Goal: Find contact information: Find contact information

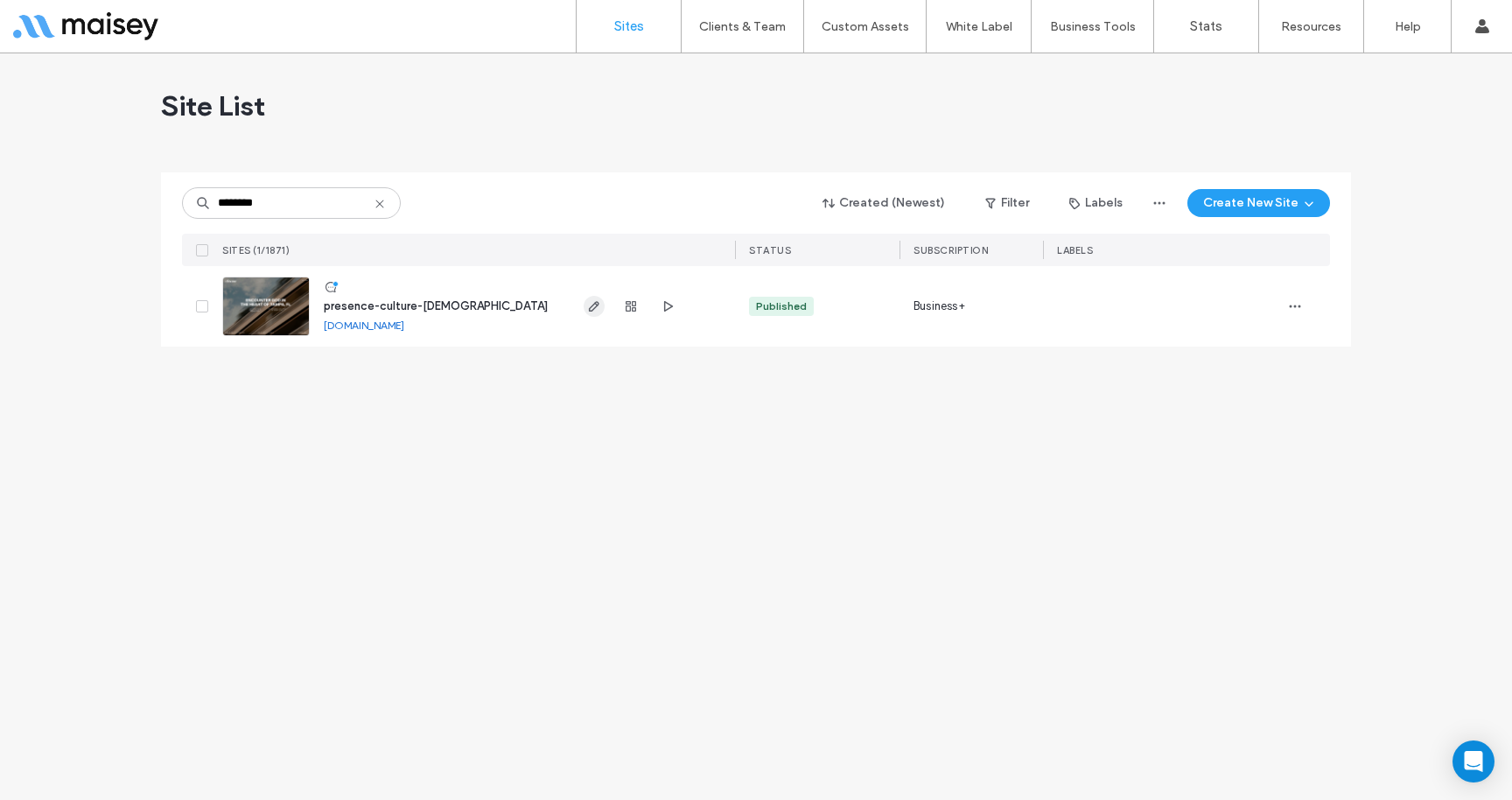
type input "********"
click at [600, 307] on icon "button" at bounding box center [594, 307] width 14 height 14
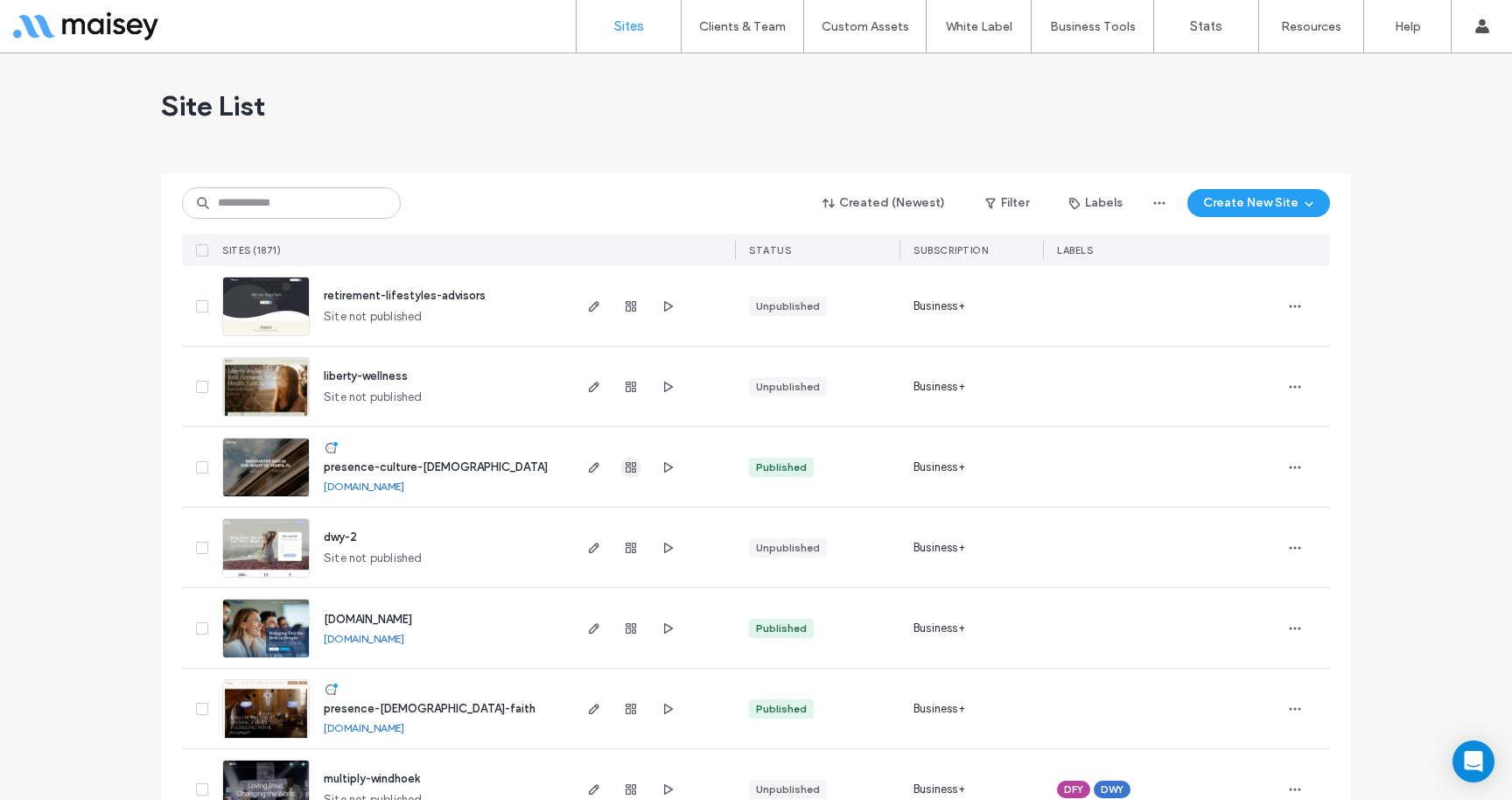
click at [627, 460] on icon "button" at bounding box center [631, 467] width 14 height 14
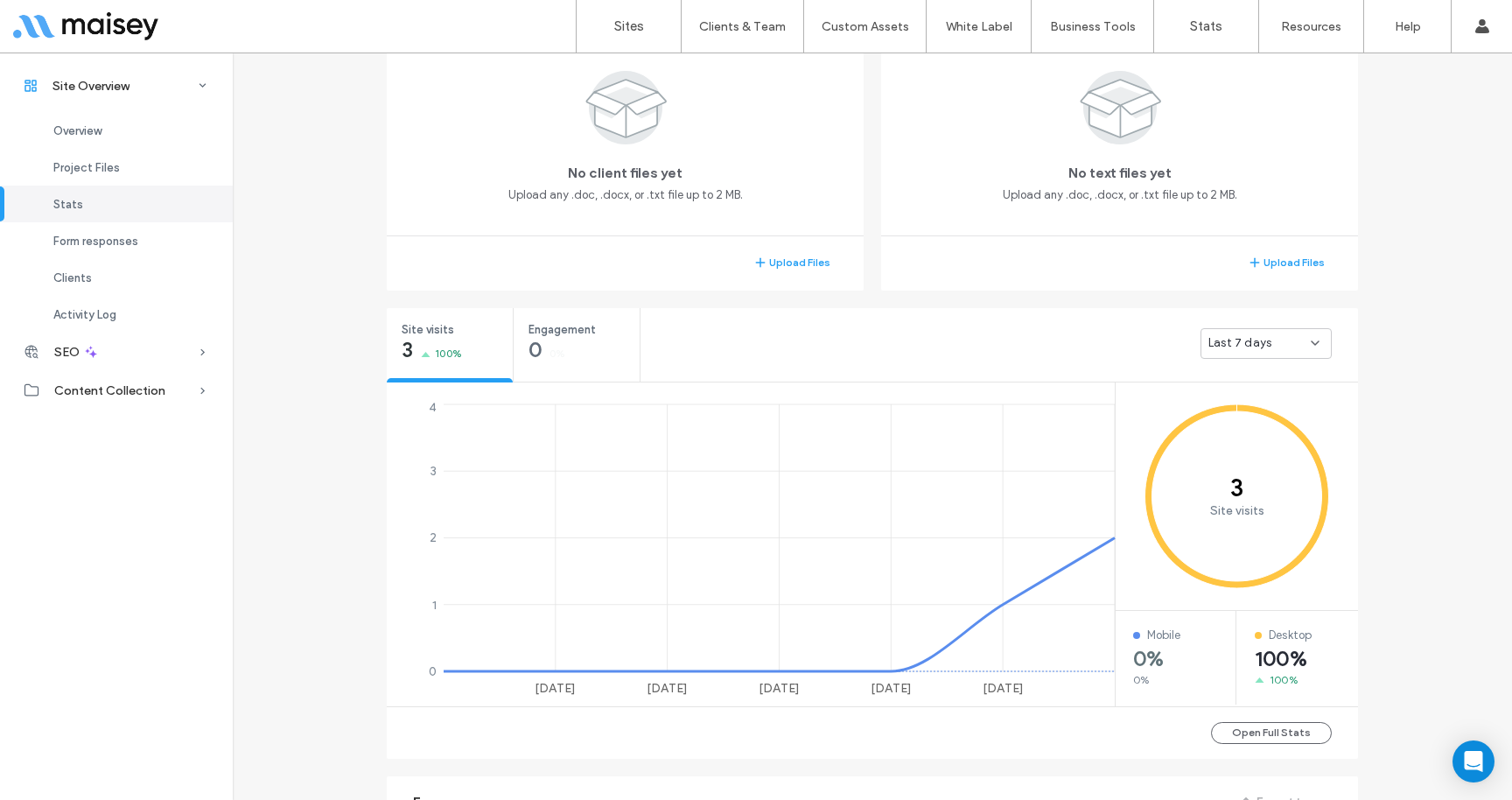
scroll to position [411, 0]
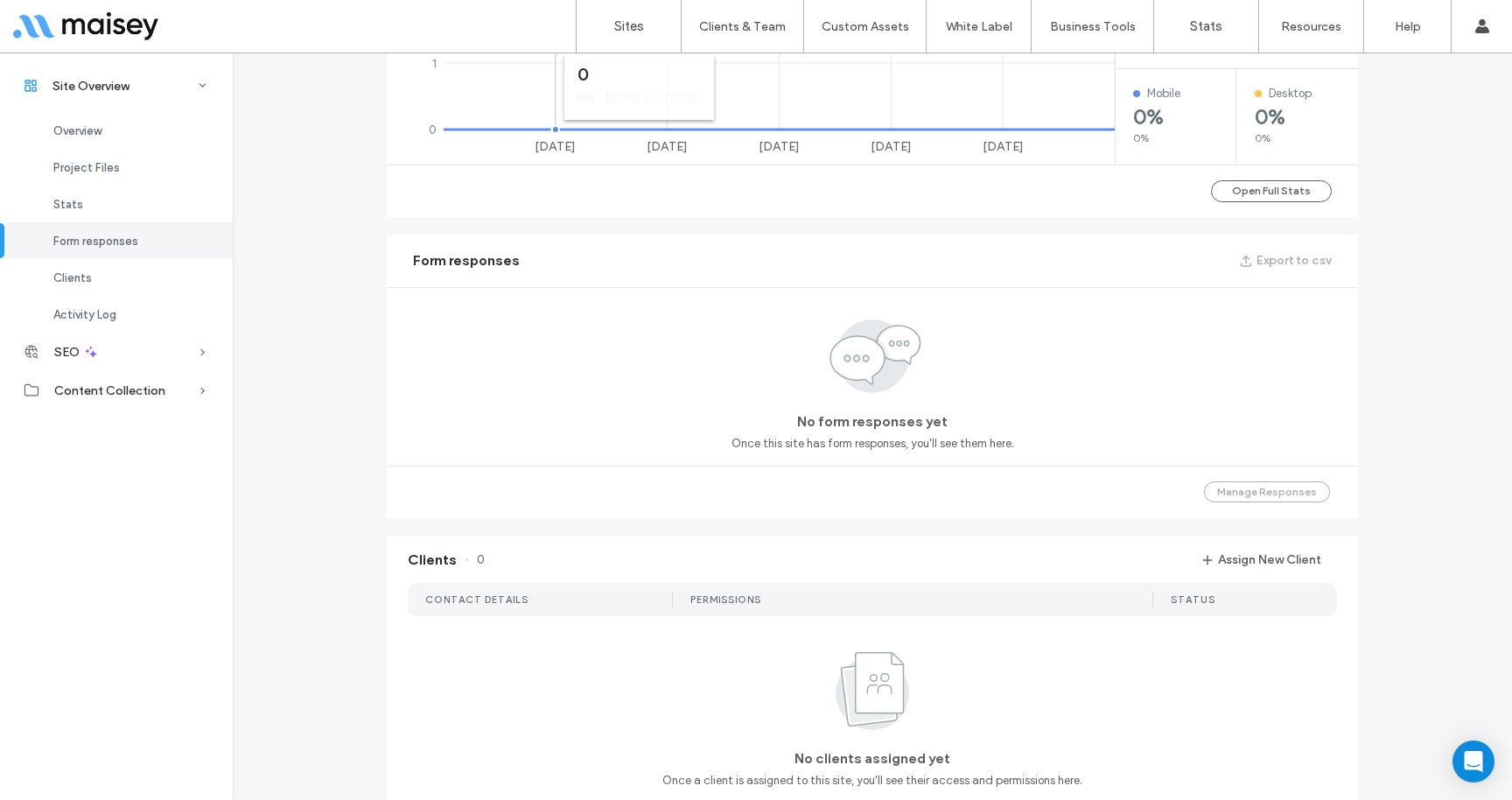
scroll to position [965, 0]
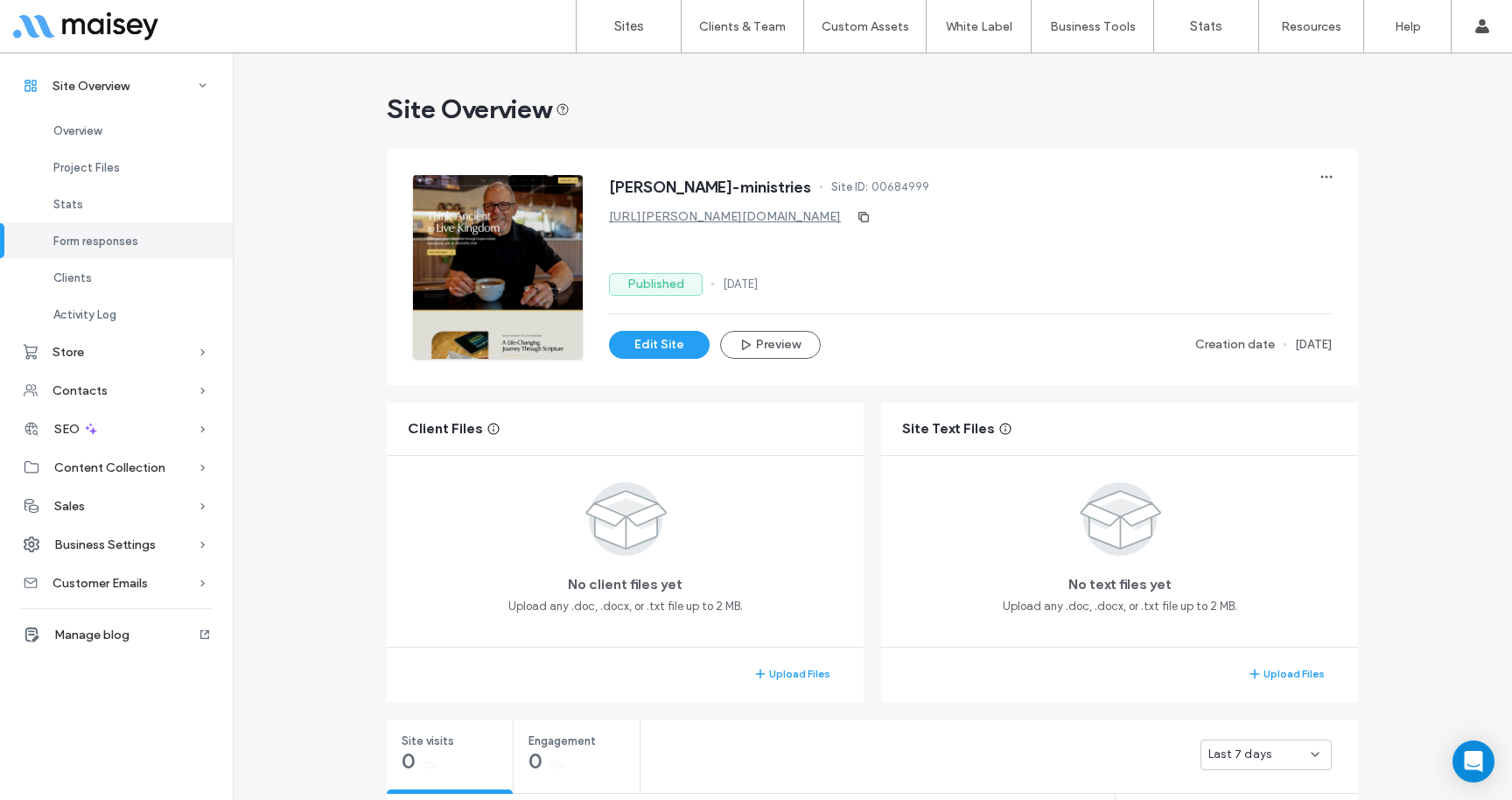
scroll to position [1125, 0]
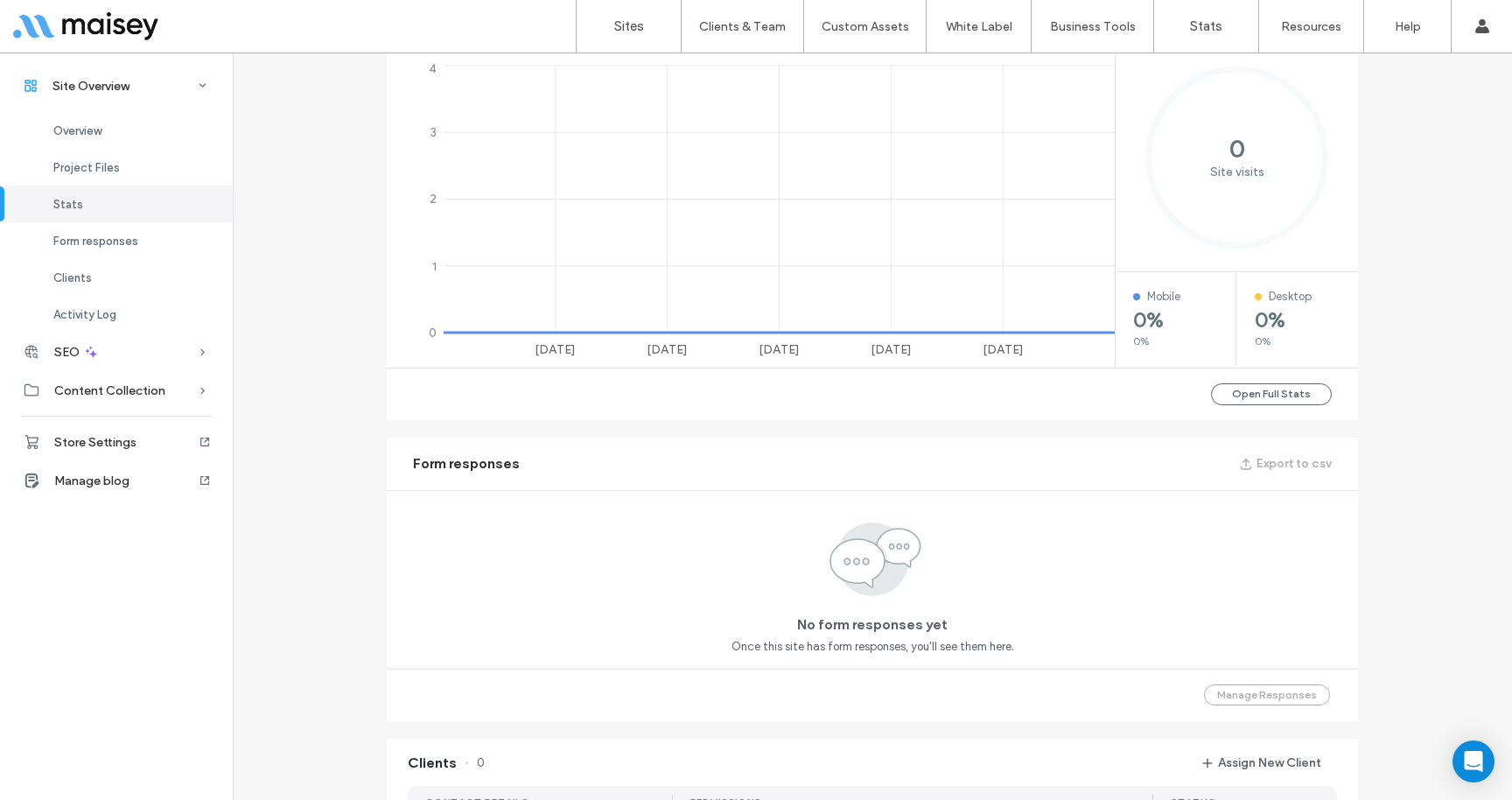
scroll to position [194, 0]
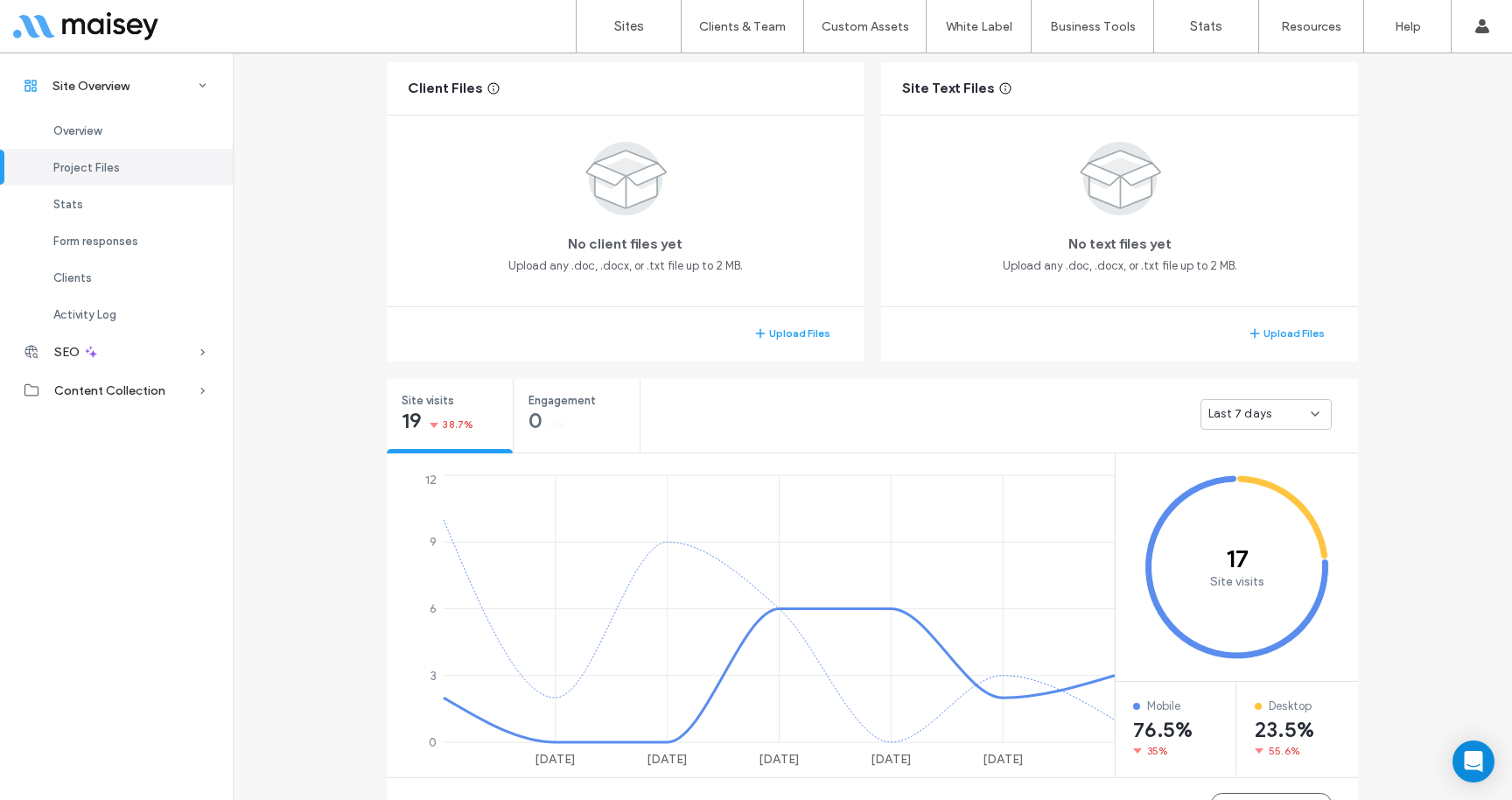
scroll to position [194, 0]
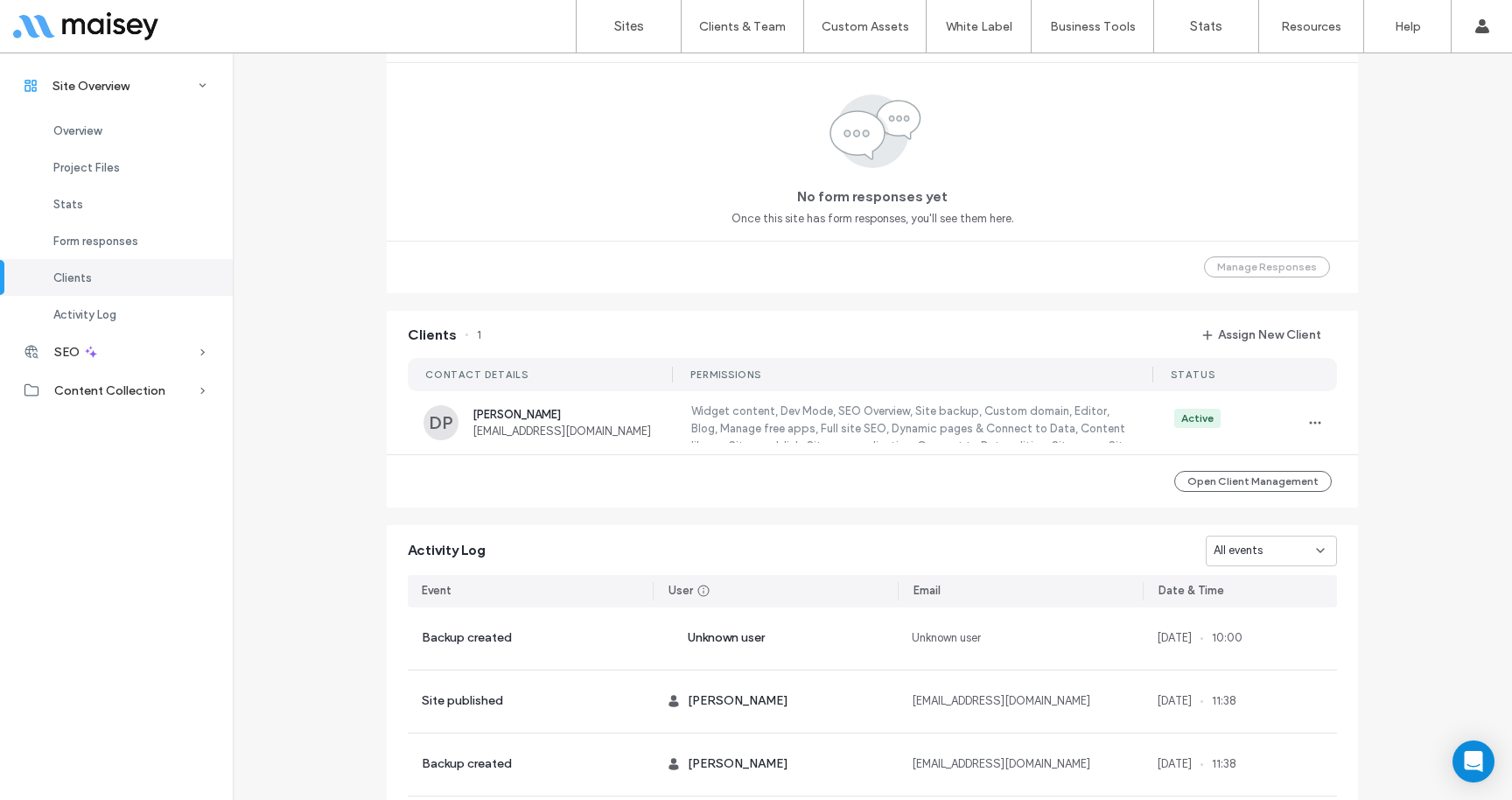
scroll to position [1183, 0]
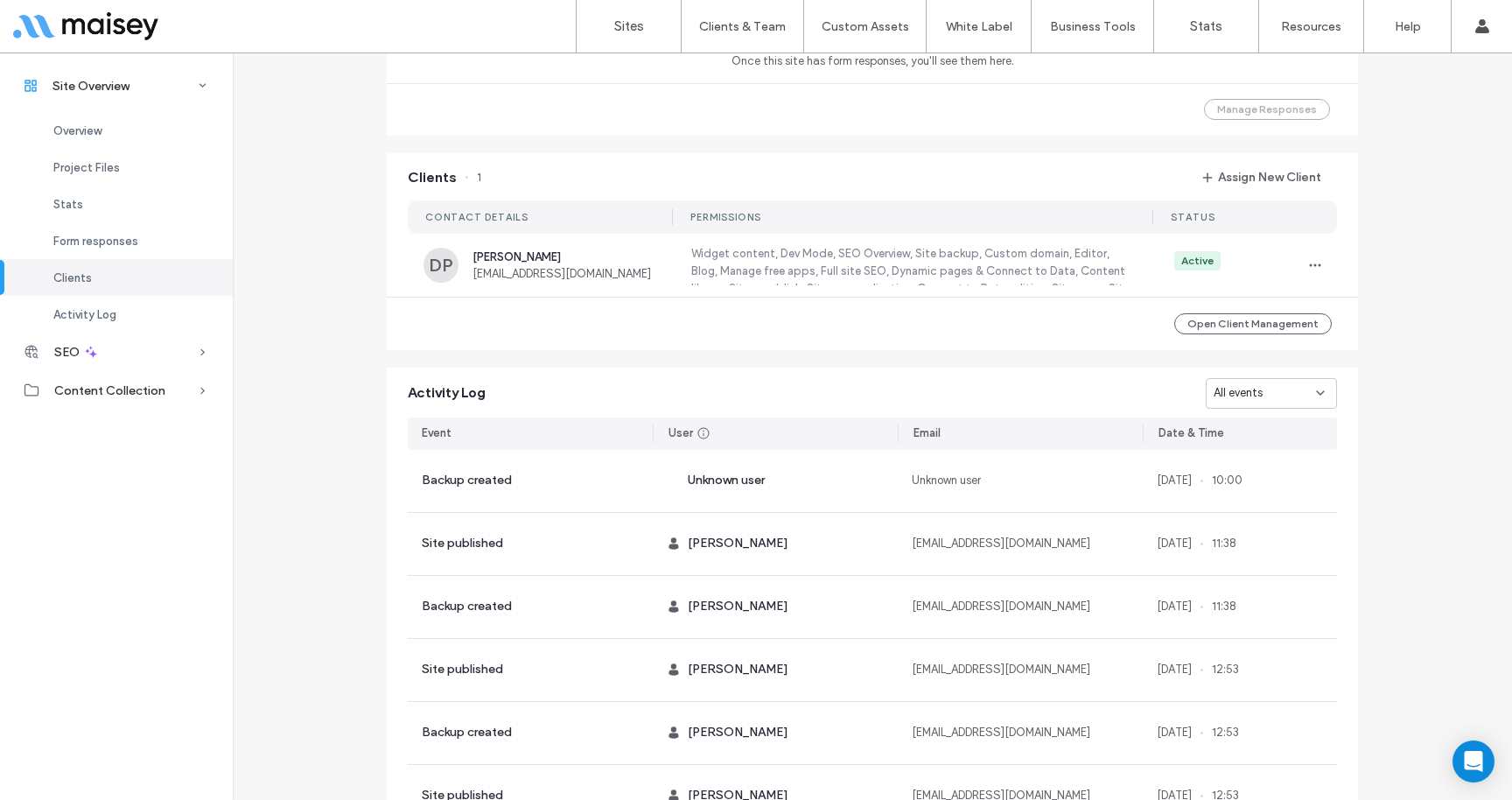
scroll to position [1446, 0]
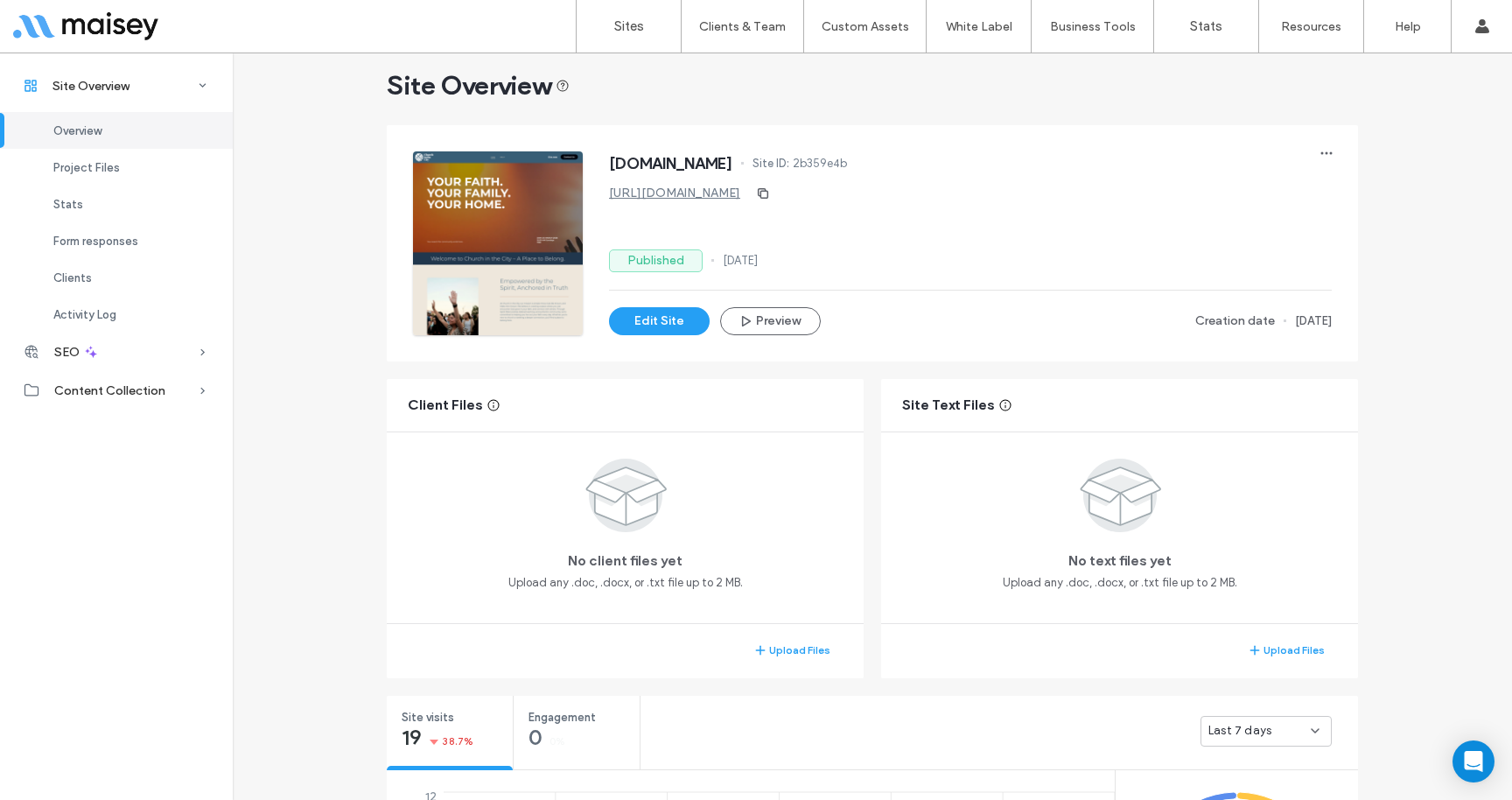
scroll to position [22, 0]
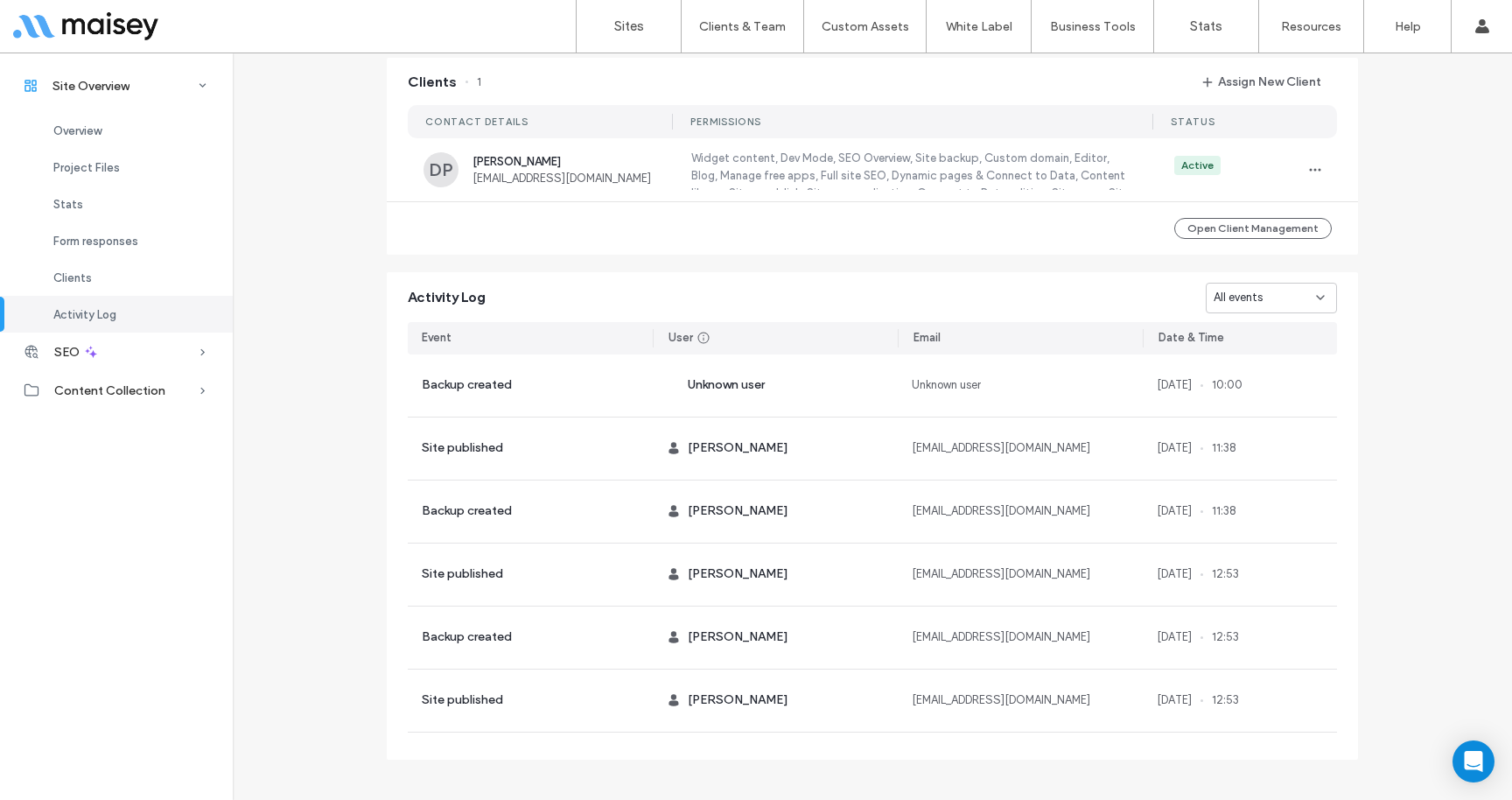
scroll to position [1446, 0]
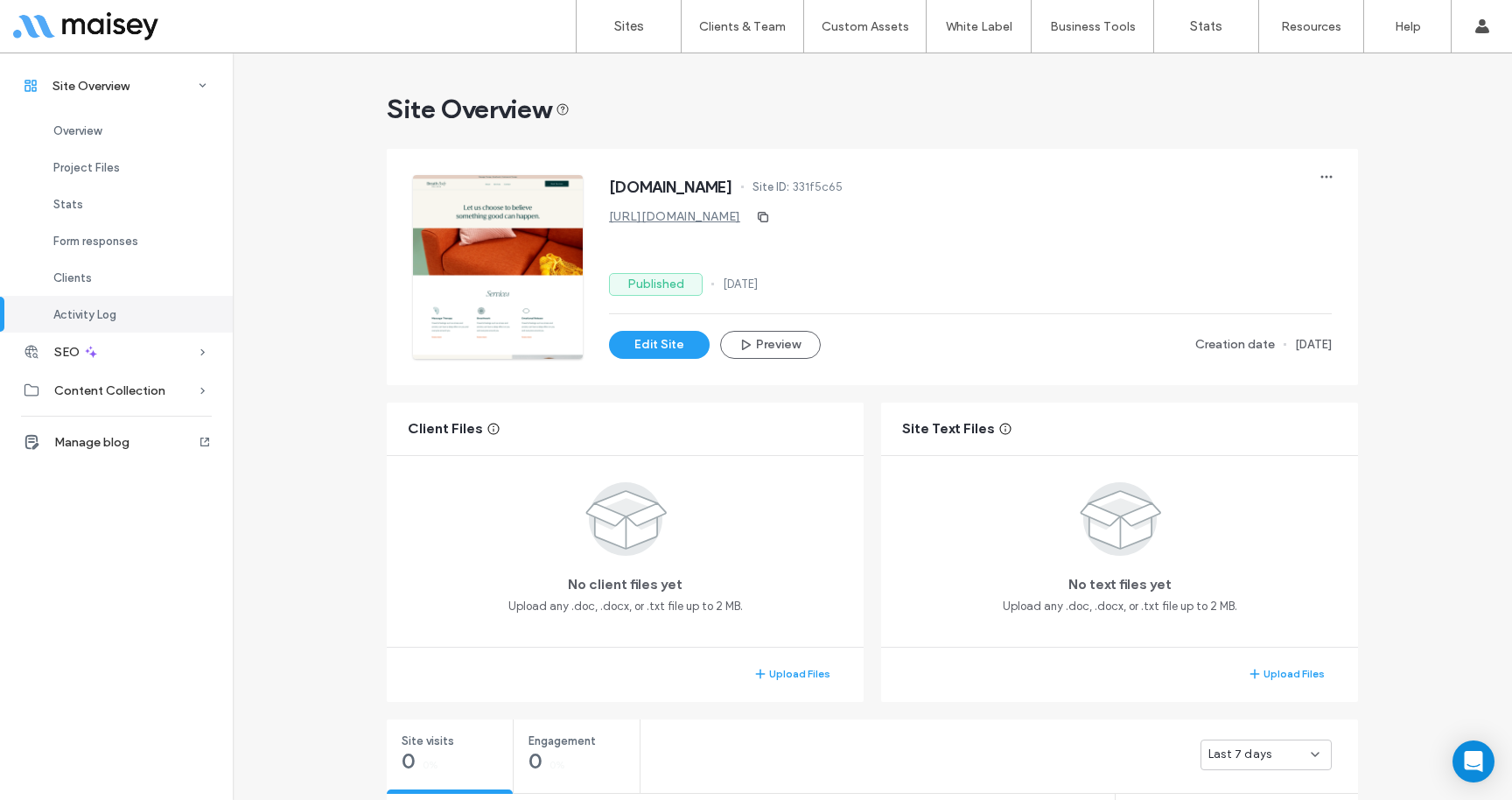
scroll to position [1446, 0]
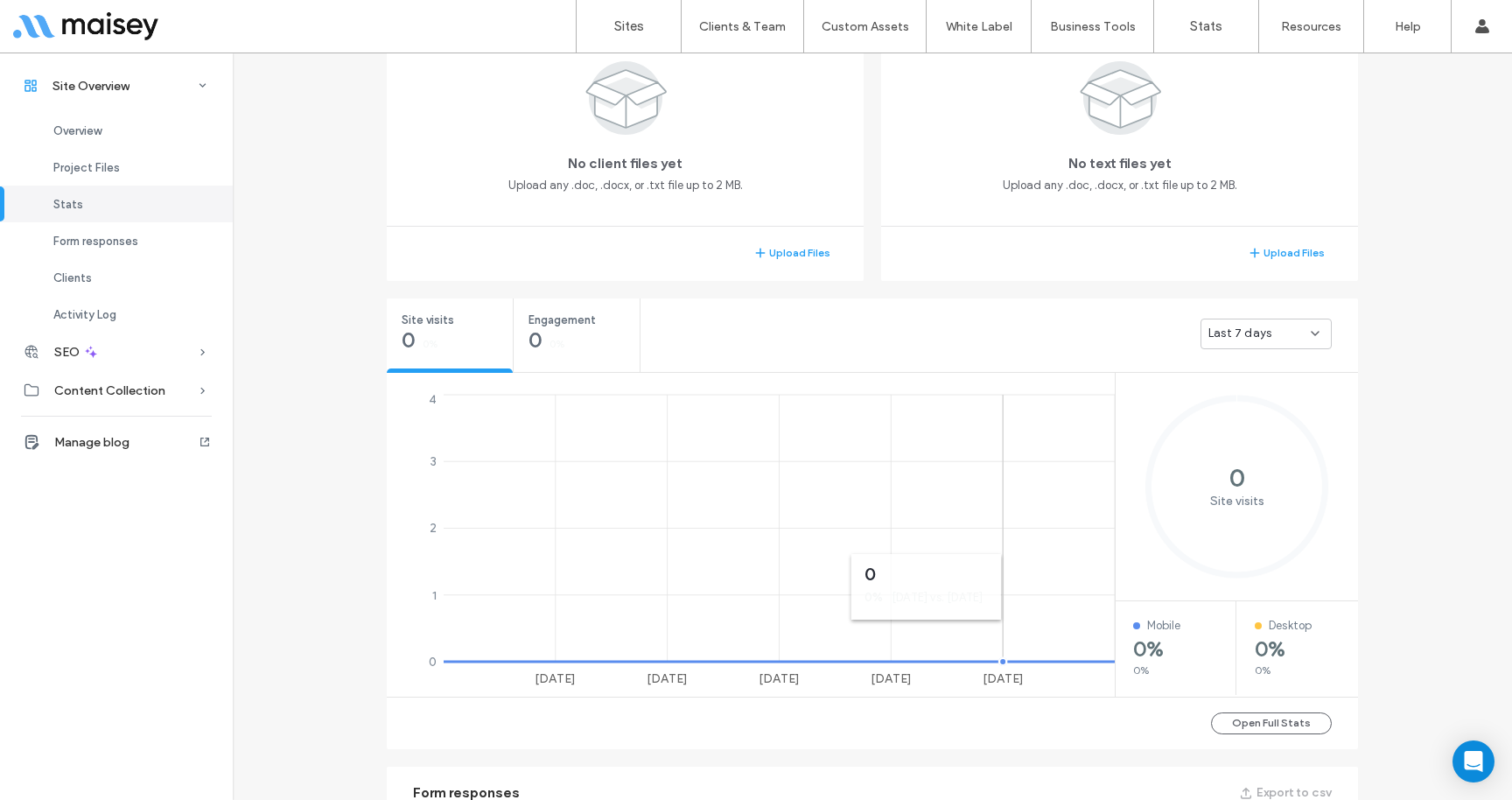
scroll to position [131, 0]
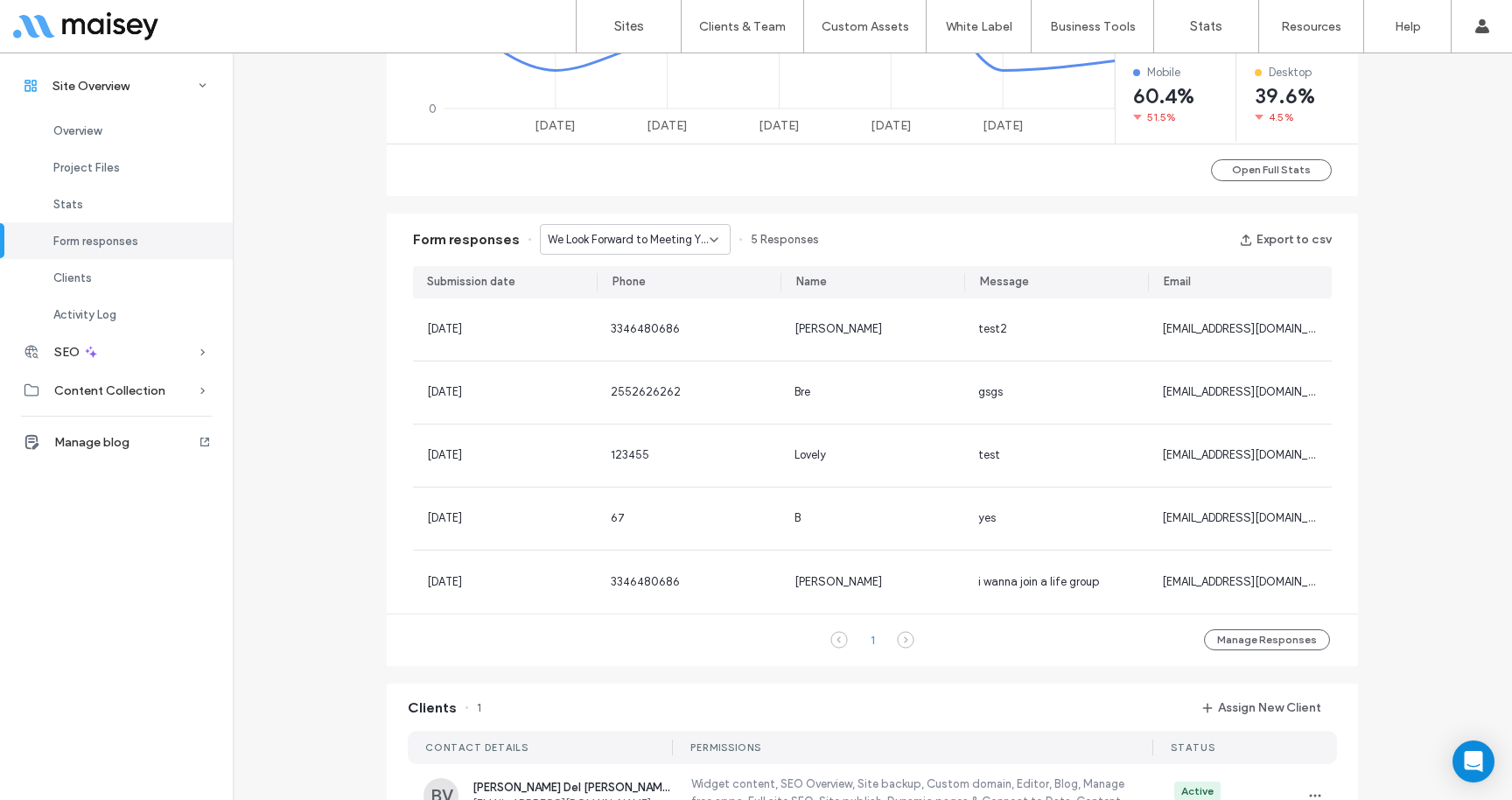
scroll to position [981, 0]
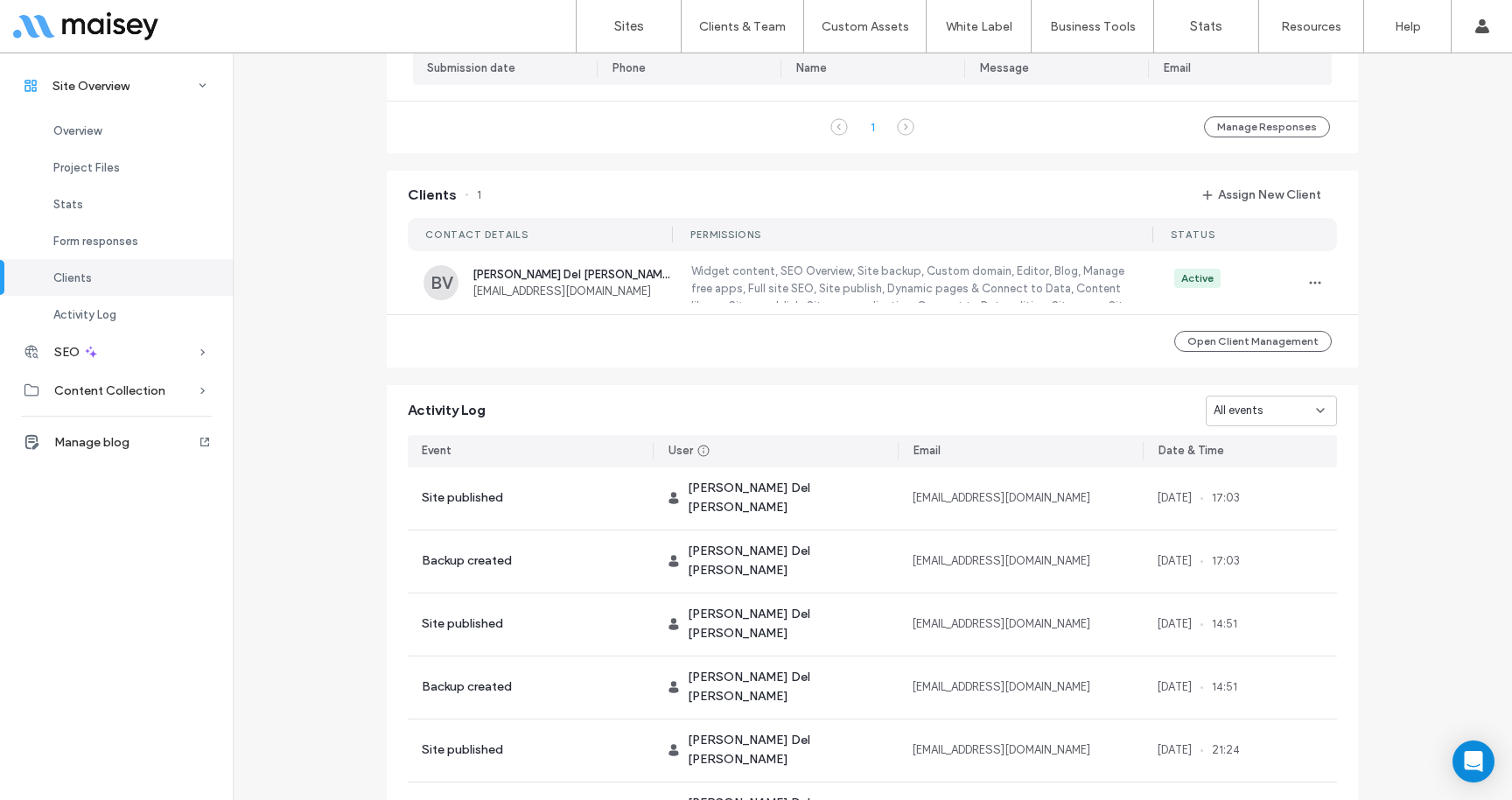
scroll to position [1487, 0]
drag, startPoint x: 573, startPoint y: 271, endPoint x: 549, endPoint y: 209, distance: 66.5
click at [549, 209] on div "CONTACT DETAILS Permissions Status BV [PERSON_NAME] Del [PERSON_NAME] [EMAIL_AD…" at bounding box center [872, 261] width 971 height 106
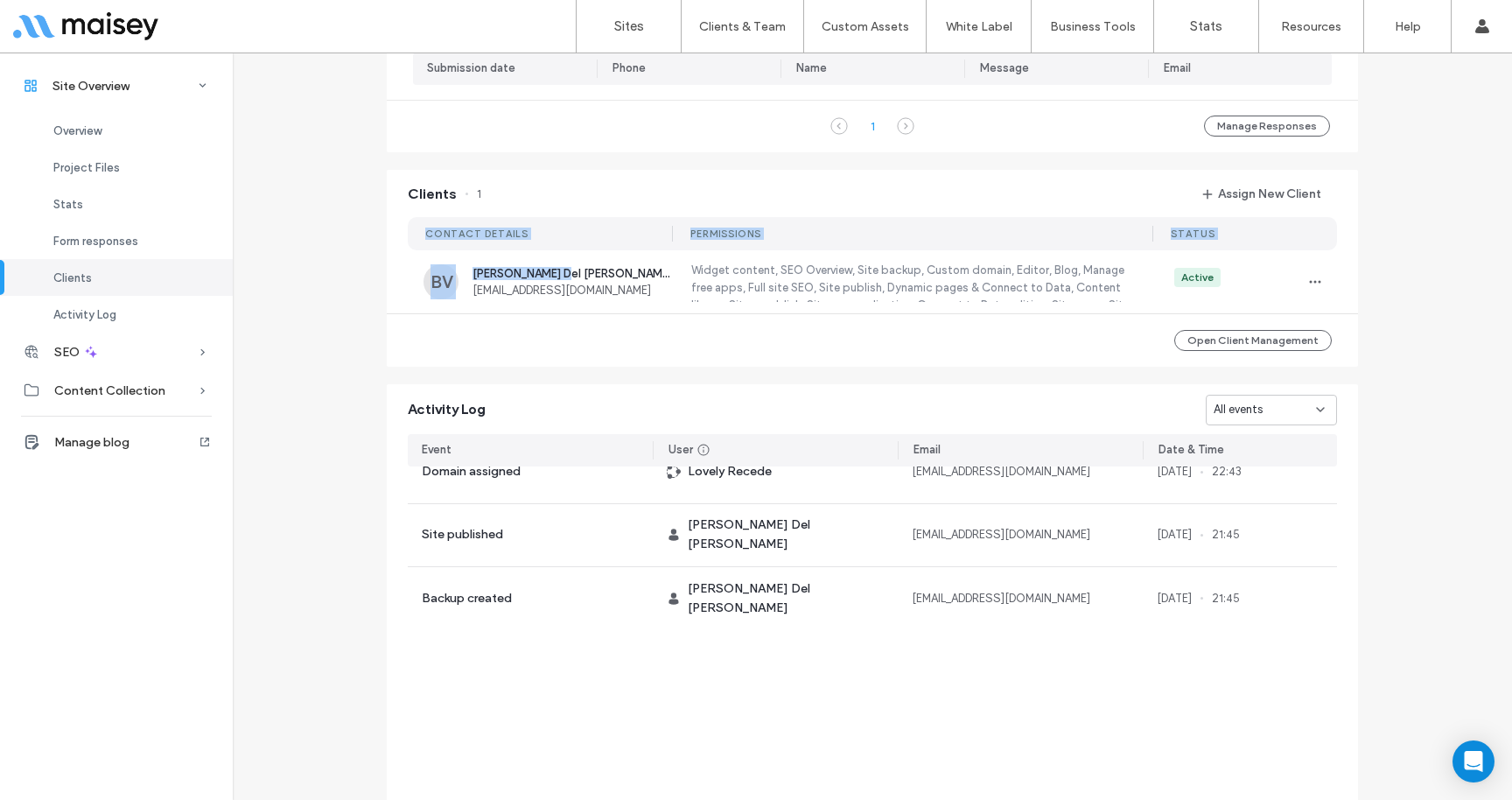
scroll to position [1286, 0]
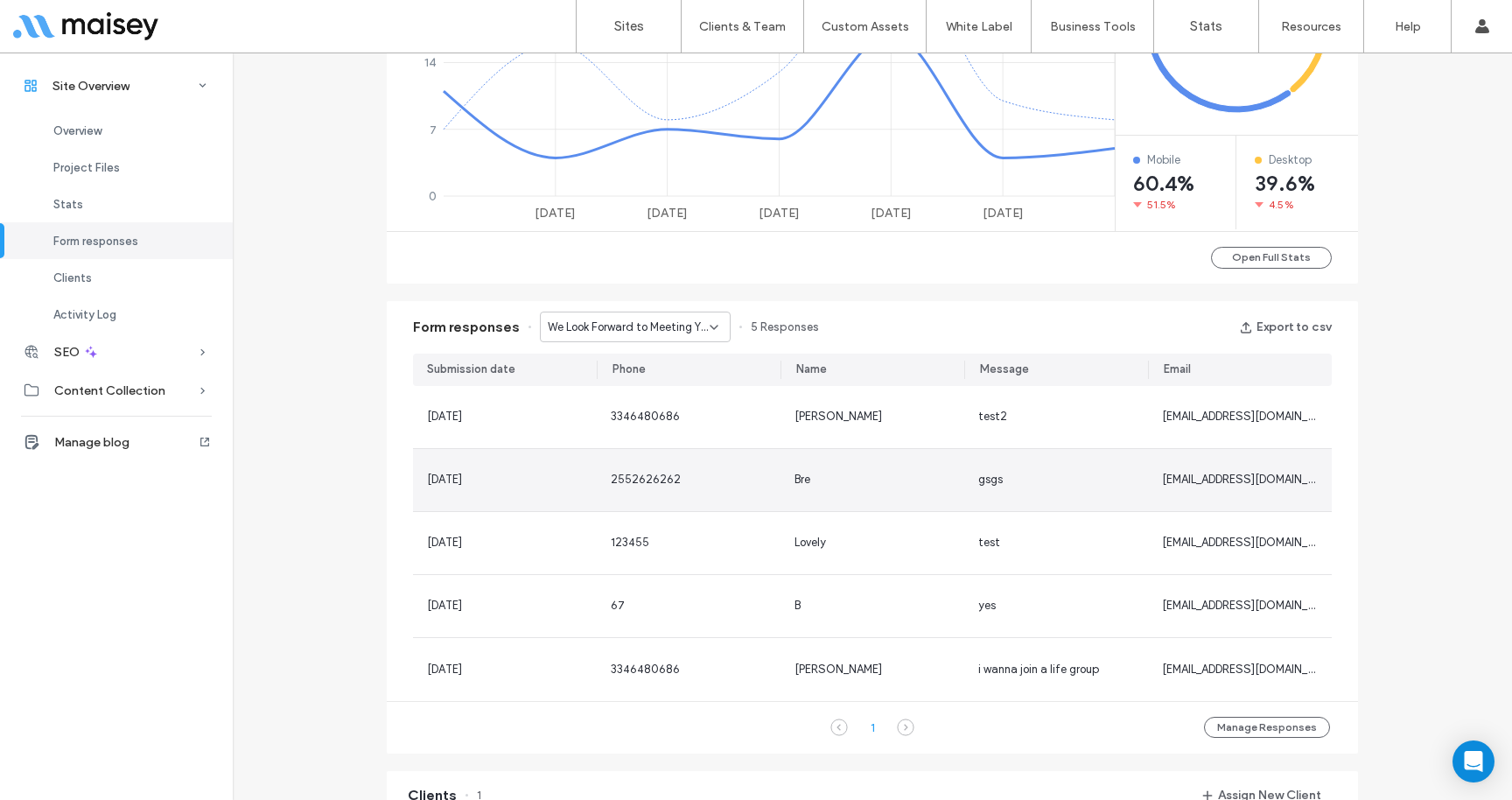
scroll to position [863, 0]
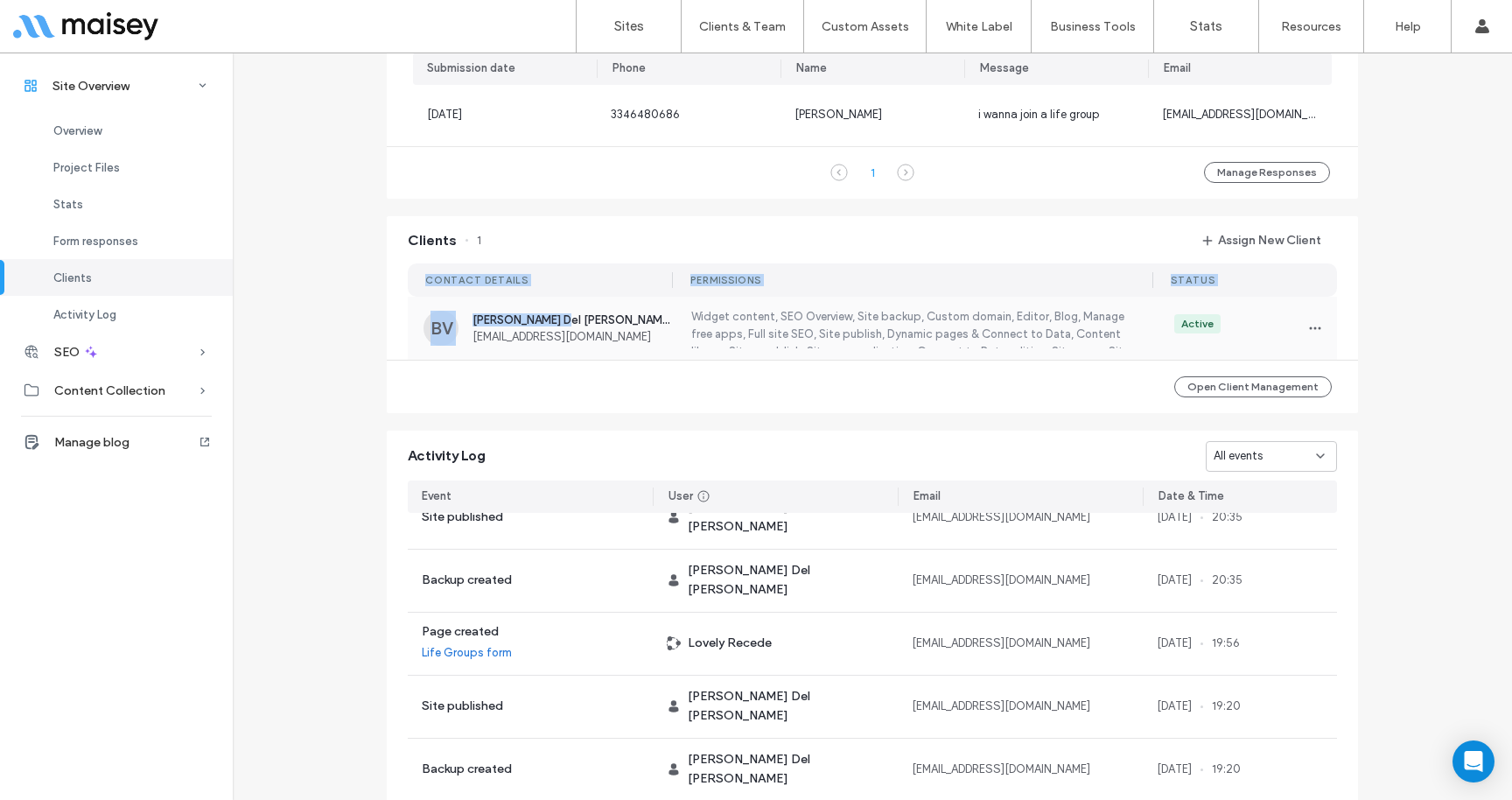
scroll to position [1614, 0]
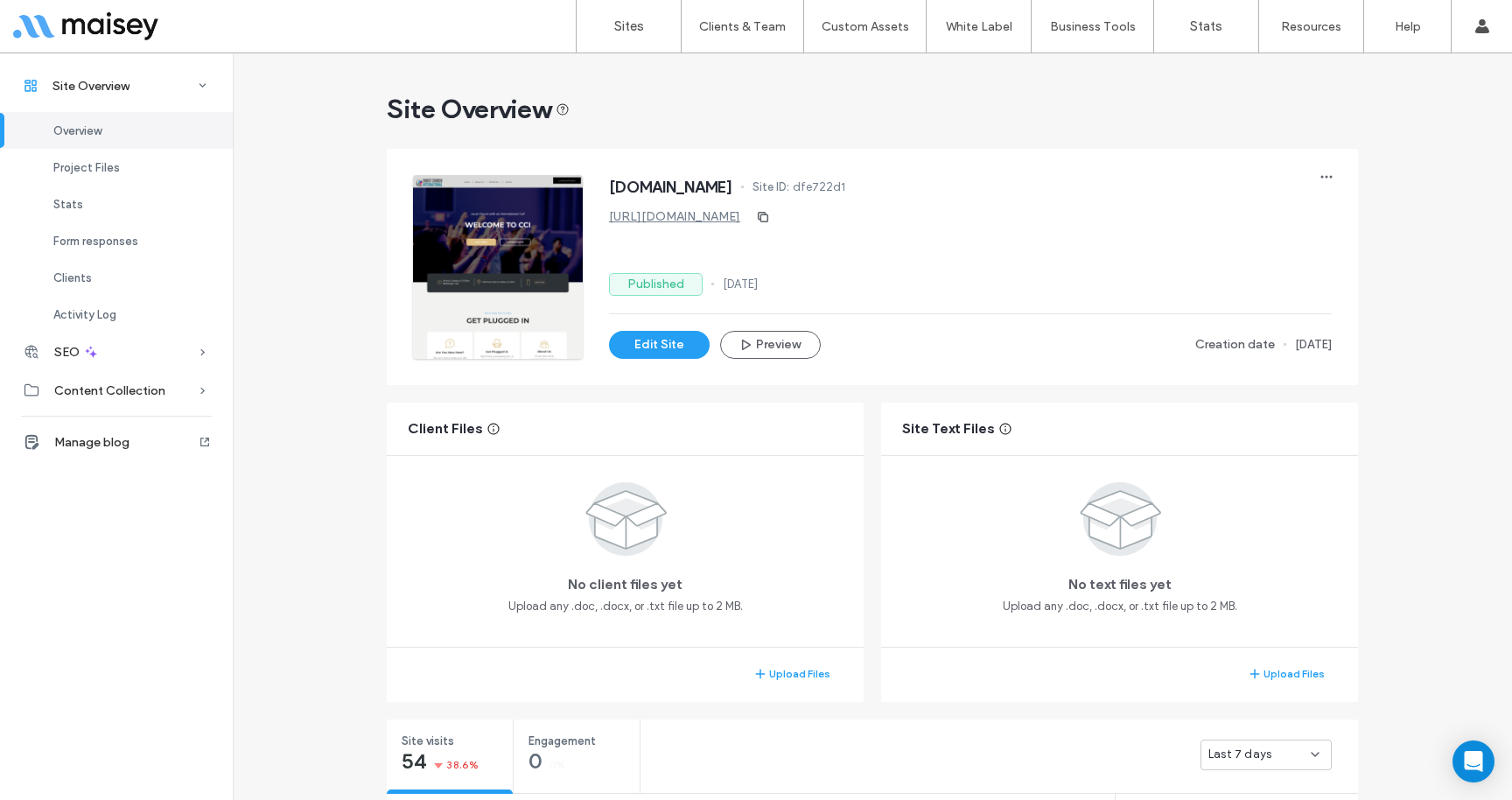
click at [697, 189] on span "[DOMAIN_NAME]" at bounding box center [671, 188] width 123 height 18
copy span "ccidothan"
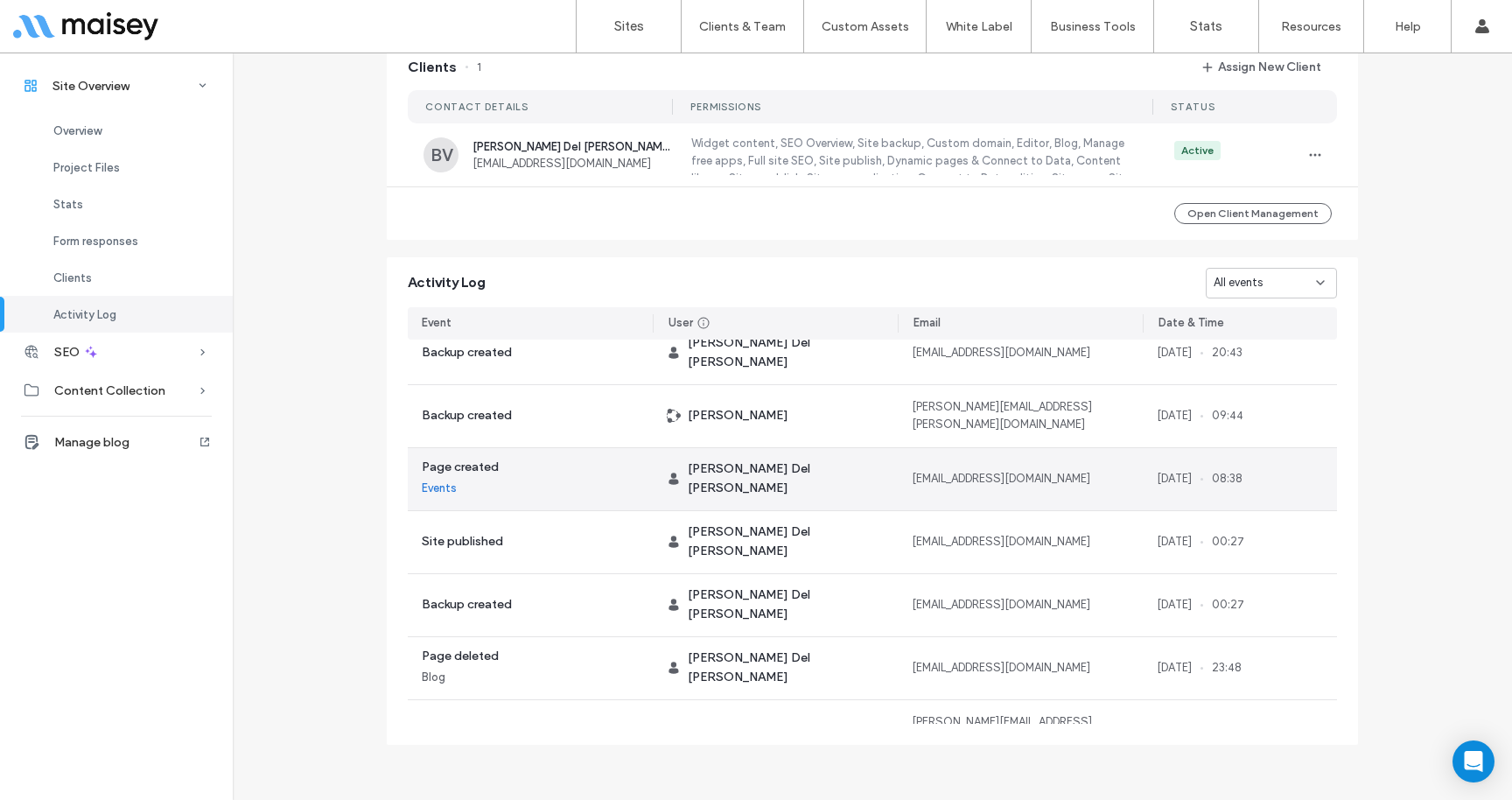
scroll to position [2388, 0]
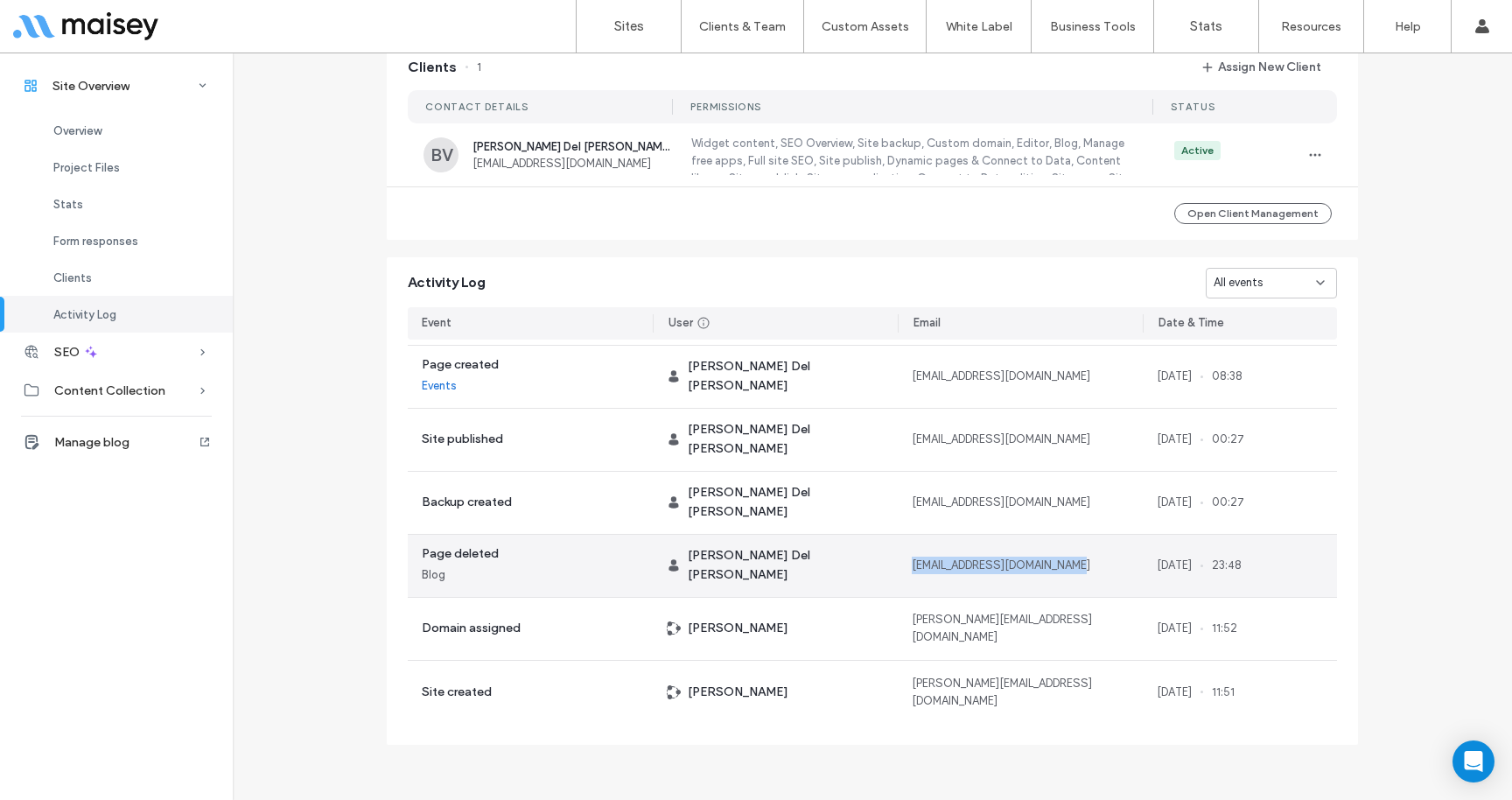
copy span "[EMAIL_ADDRESS][DOMAIN_NAME]"
drag, startPoint x: 901, startPoint y: 568, endPoint x: 1078, endPoint y: 564, distance: 177.0
click at [1078, 564] on div "[EMAIL_ADDRESS][DOMAIN_NAME]" at bounding box center [1020, 566] width 245 height 63
